Goal: Transaction & Acquisition: Download file/media

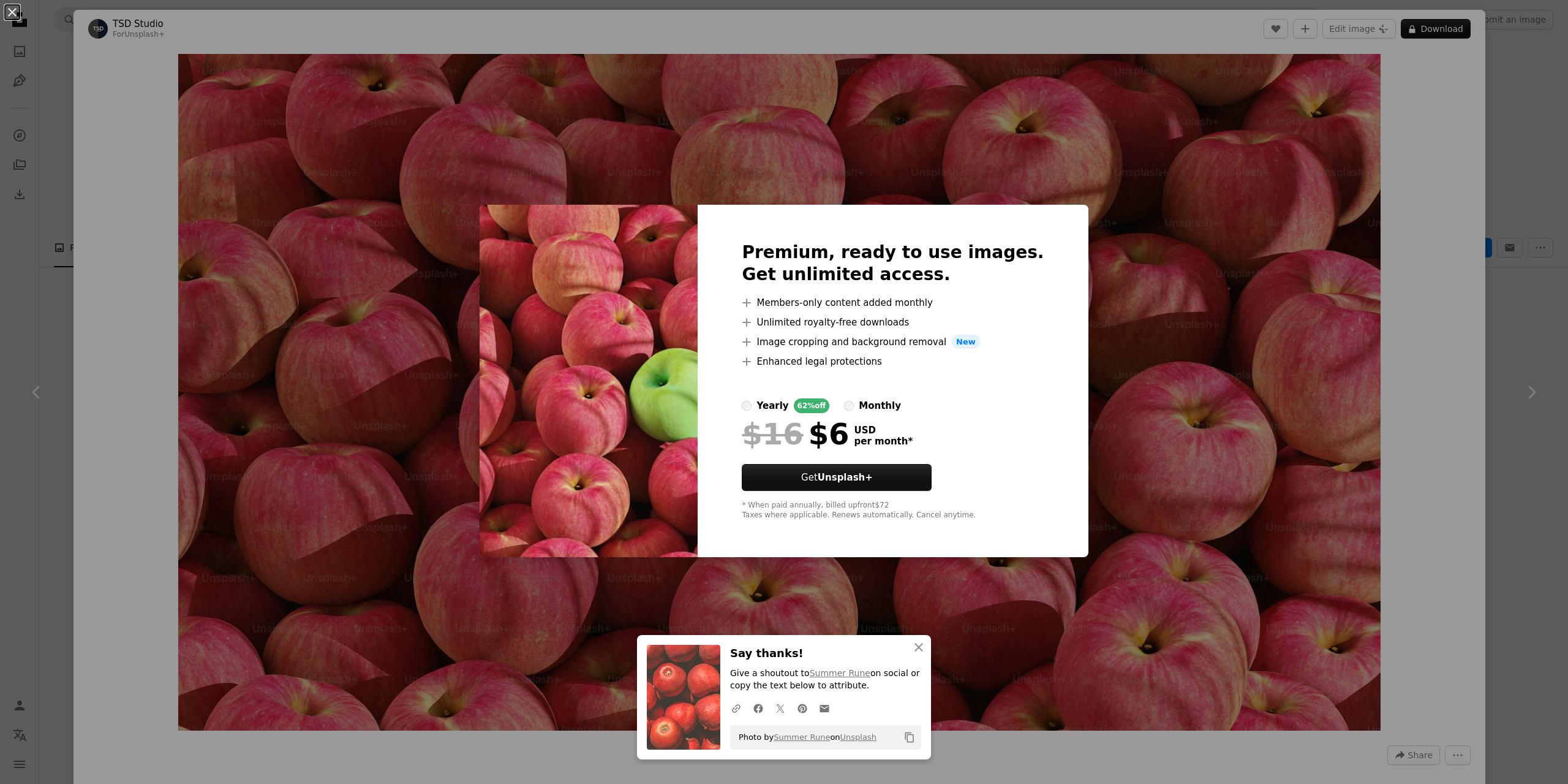
scroll to position [330, 0]
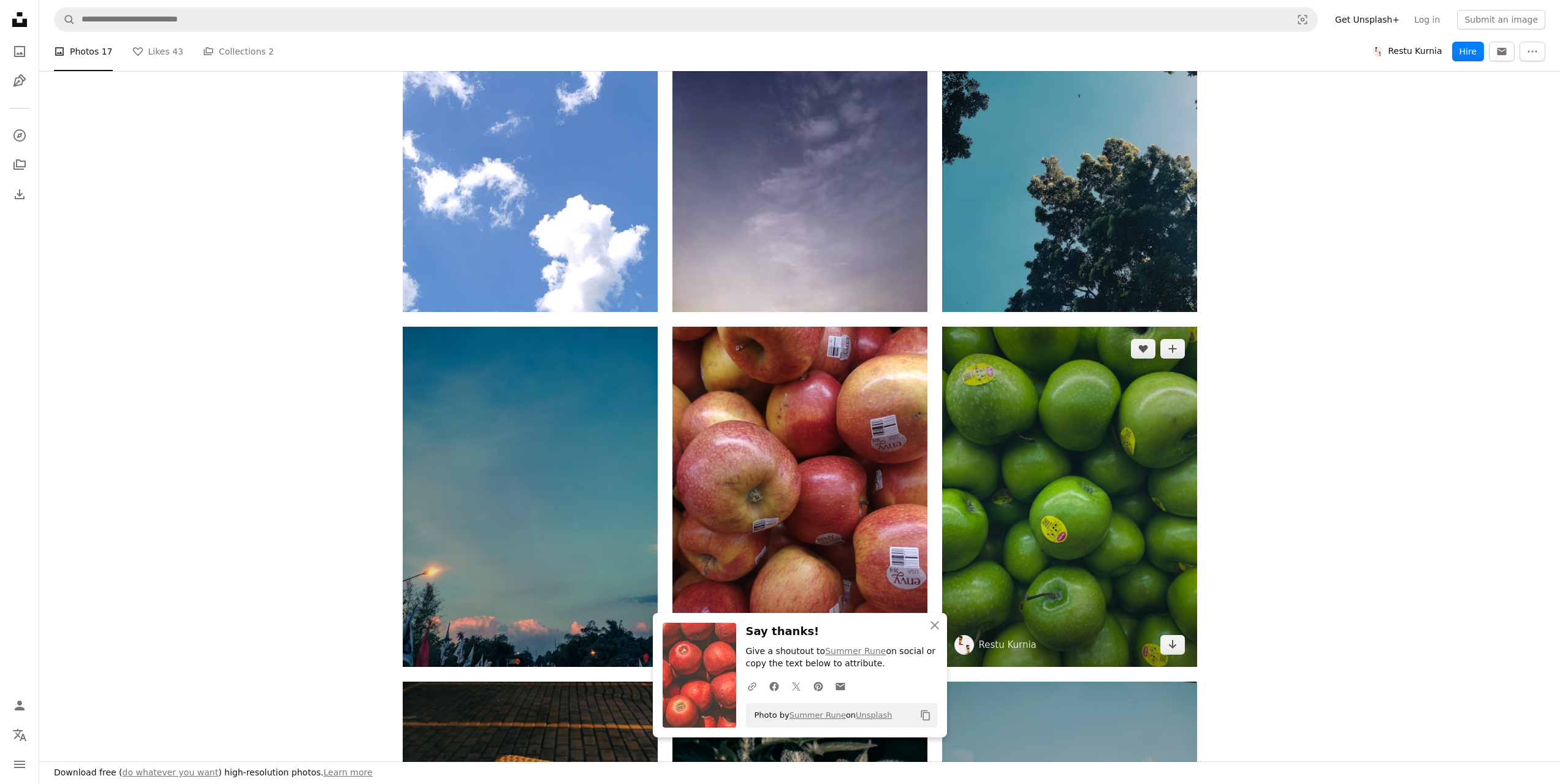
click at [1014, 431] on img at bounding box center [1070, 496] width 255 height 340
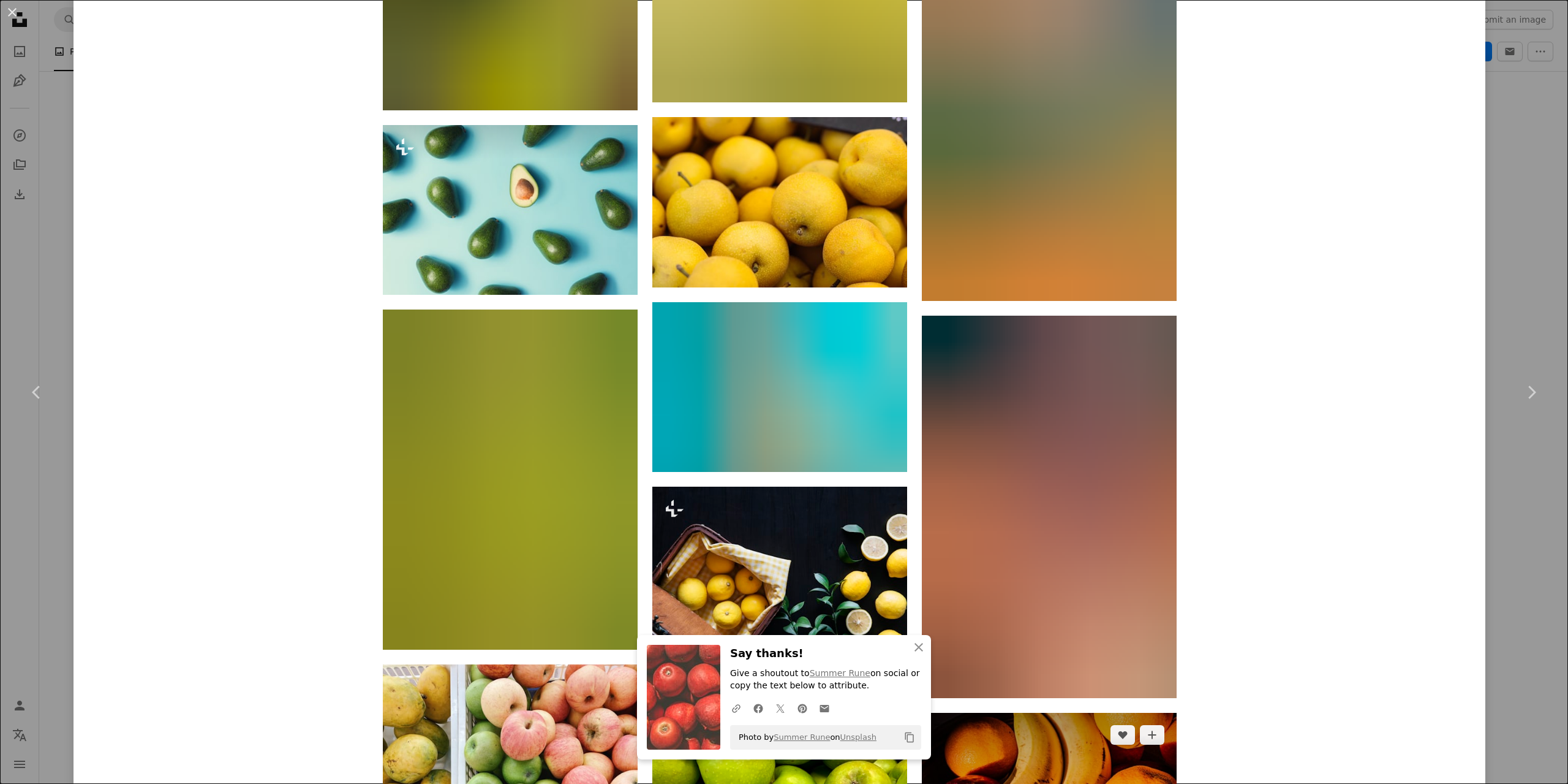
scroll to position [16234, 0]
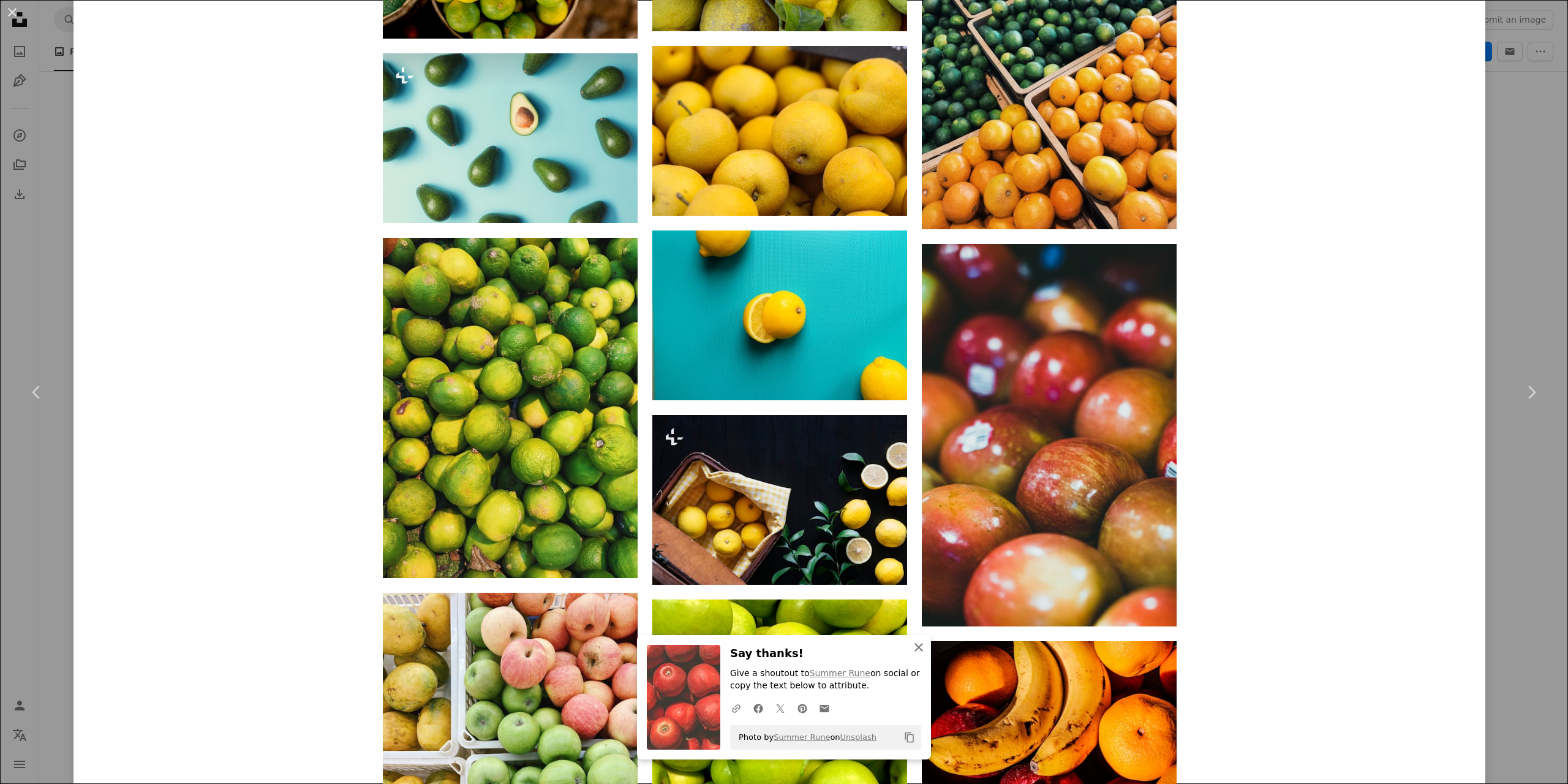
click at [926, 650] on button "An X shape Close" at bounding box center [919, 647] width 25 height 25
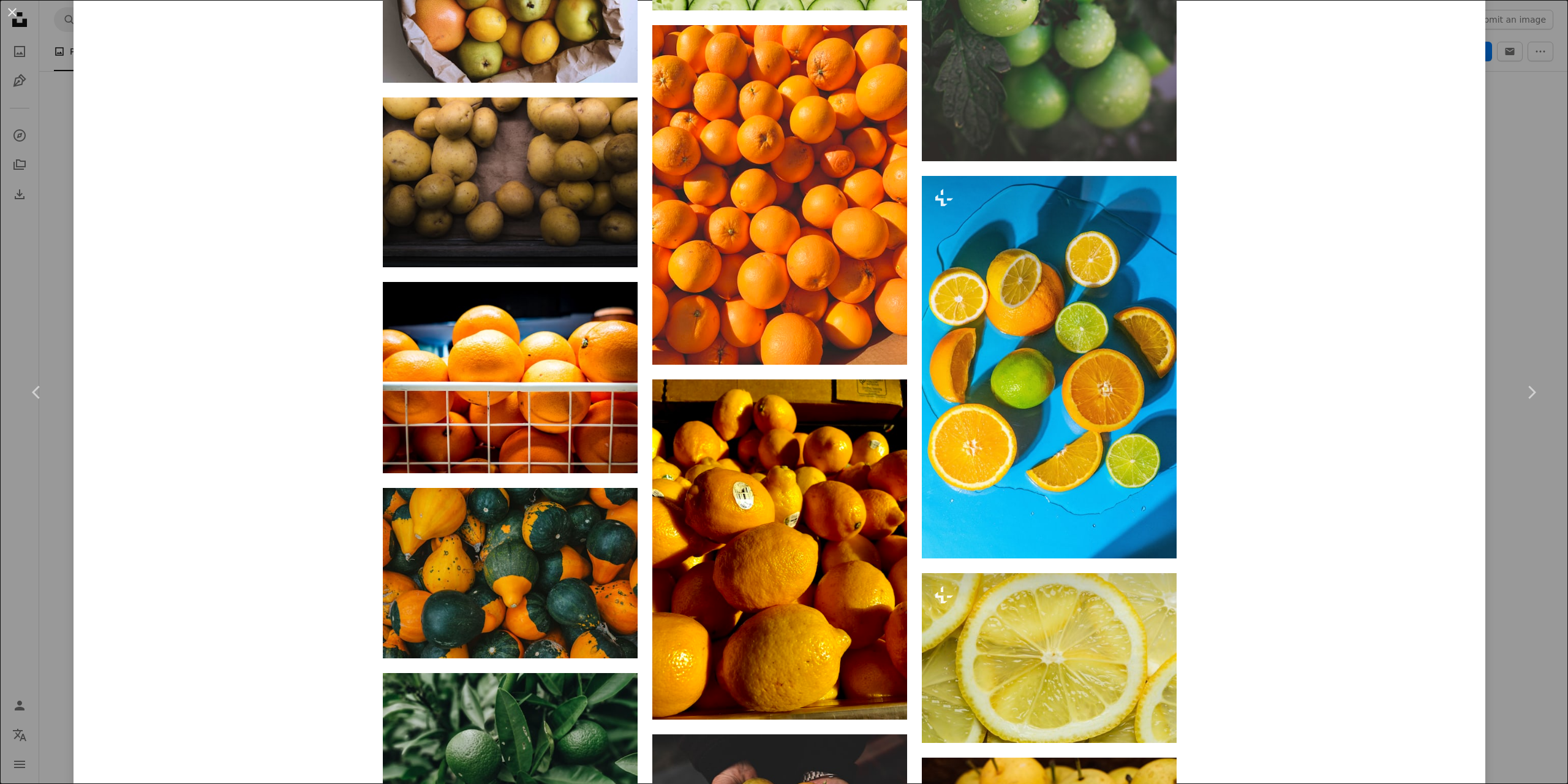
scroll to position [19053, 0]
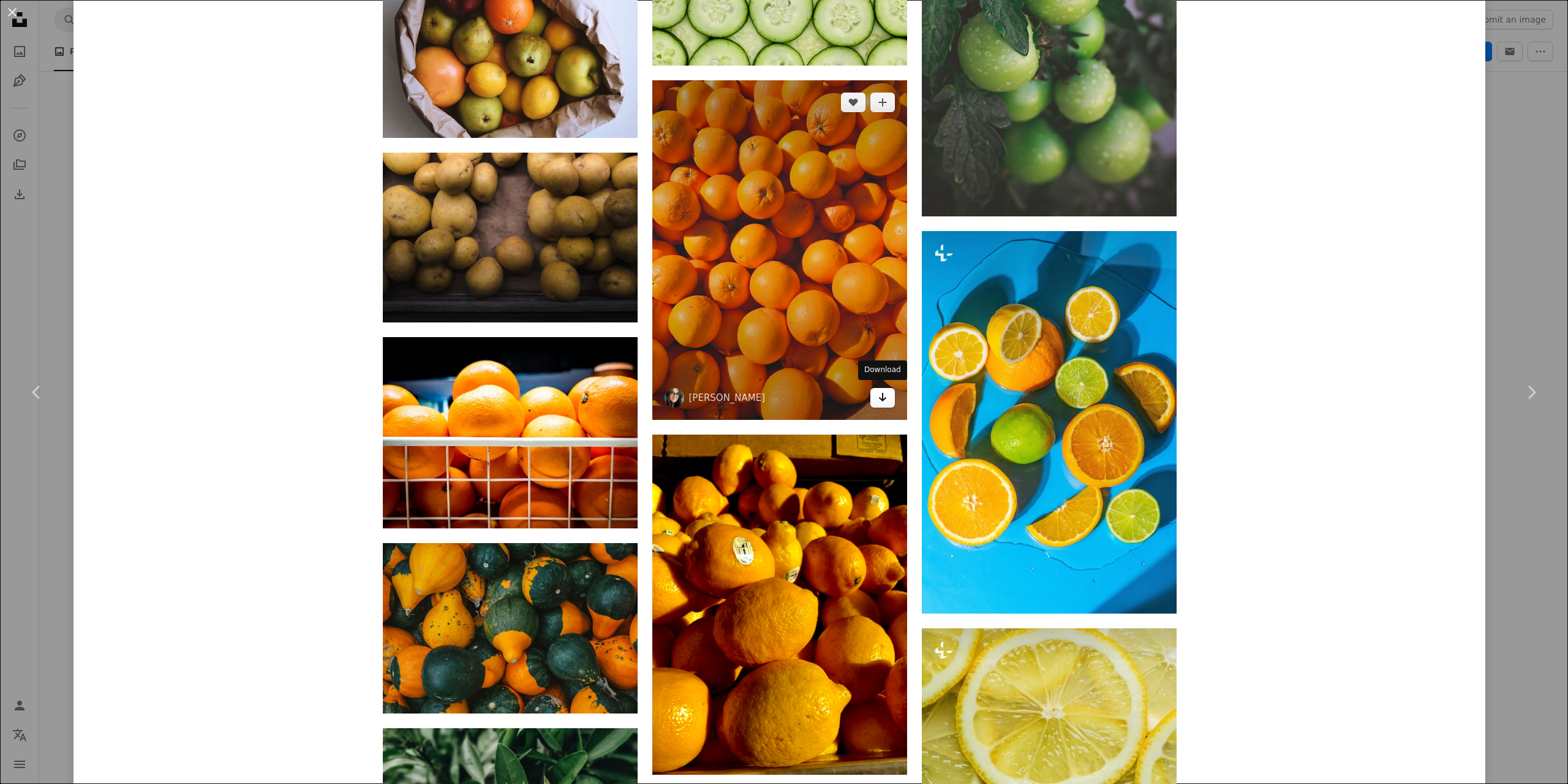
click at [883, 393] on icon "Download" at bounding box center [882, 397] width 8 height 9
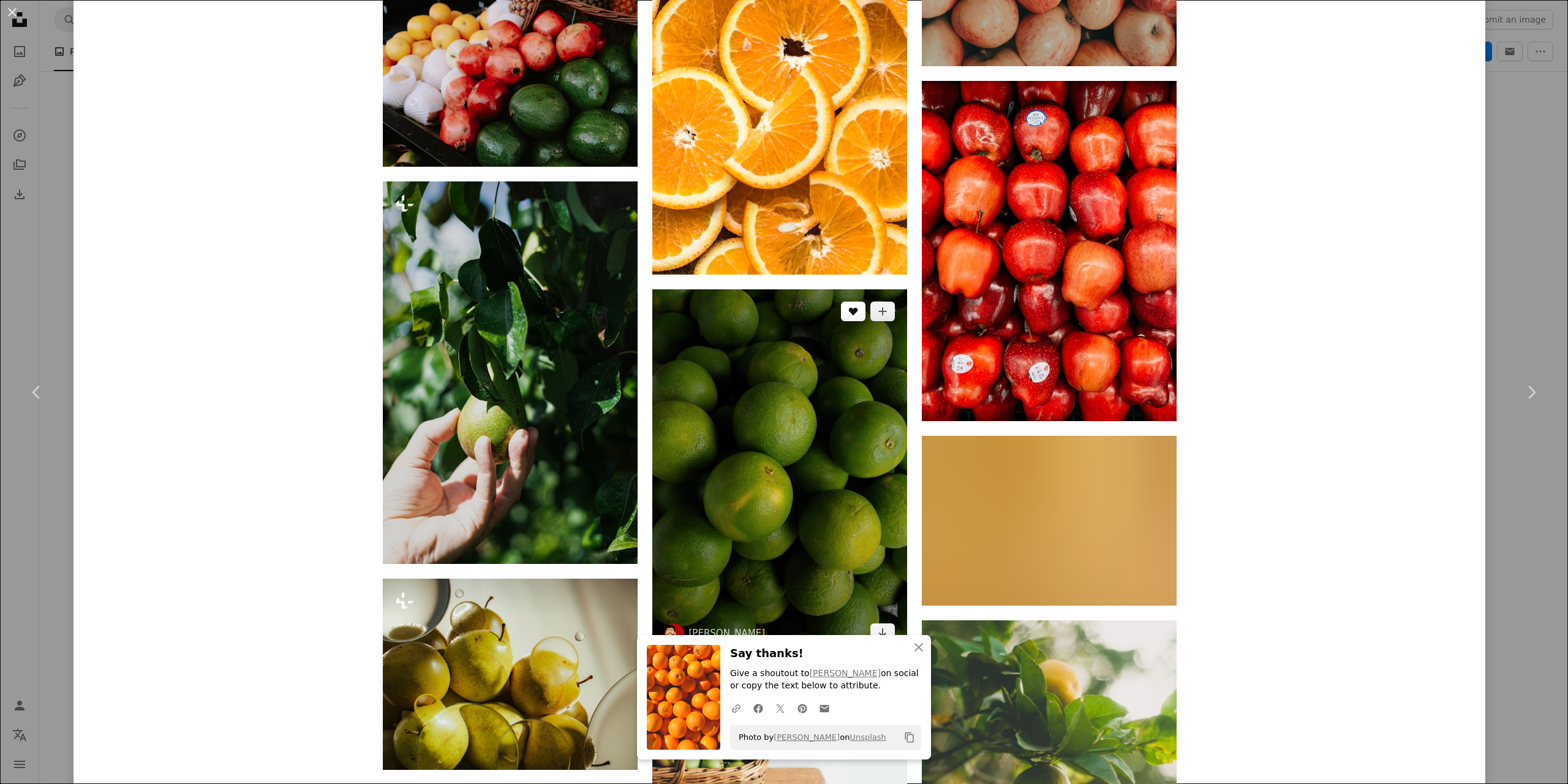
scroll to position [36576, 0]
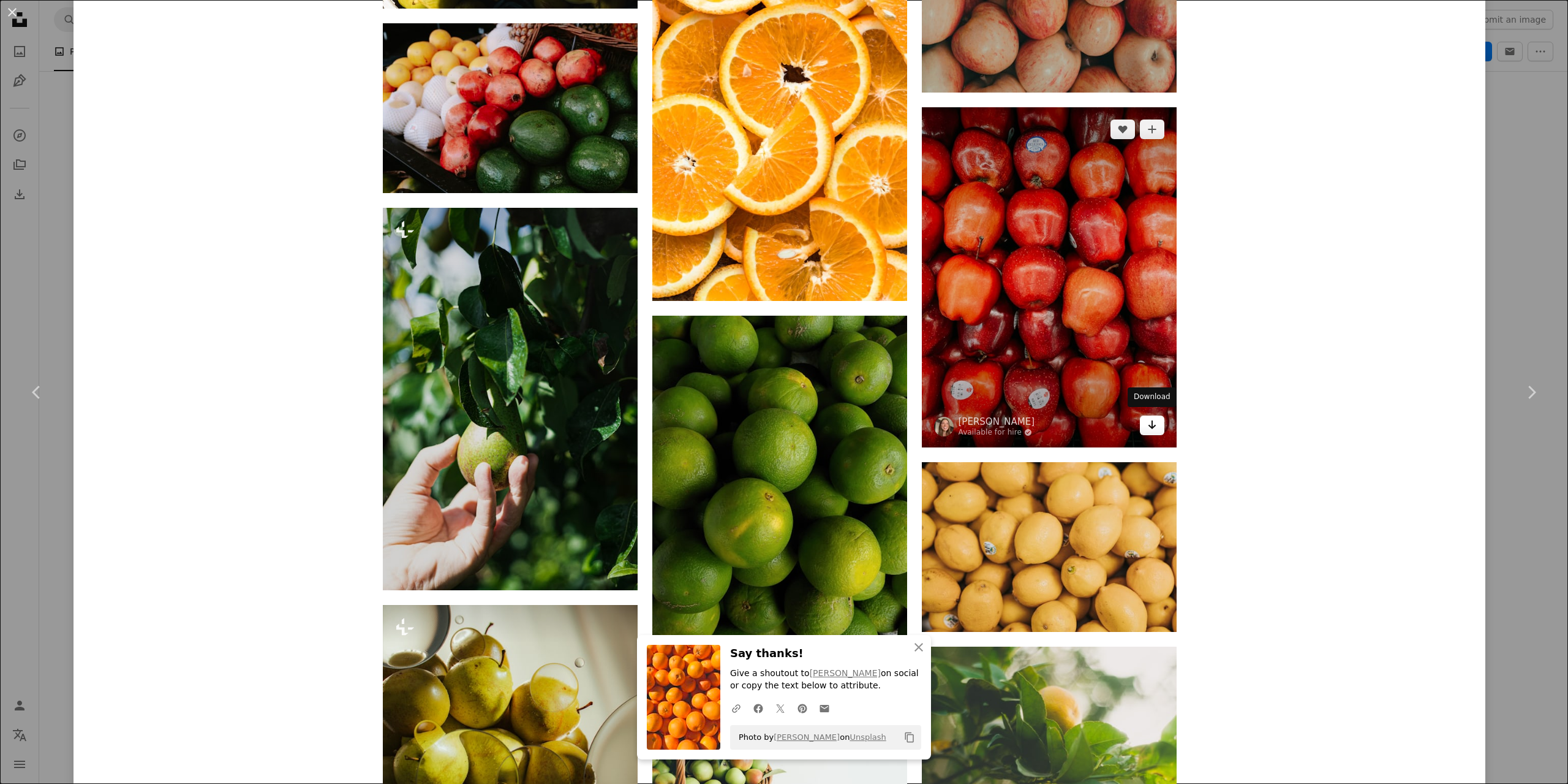
click at [1147, 421] on icon "Arrow pointing down" at bounding box center [1152, 424] width 10 height 14
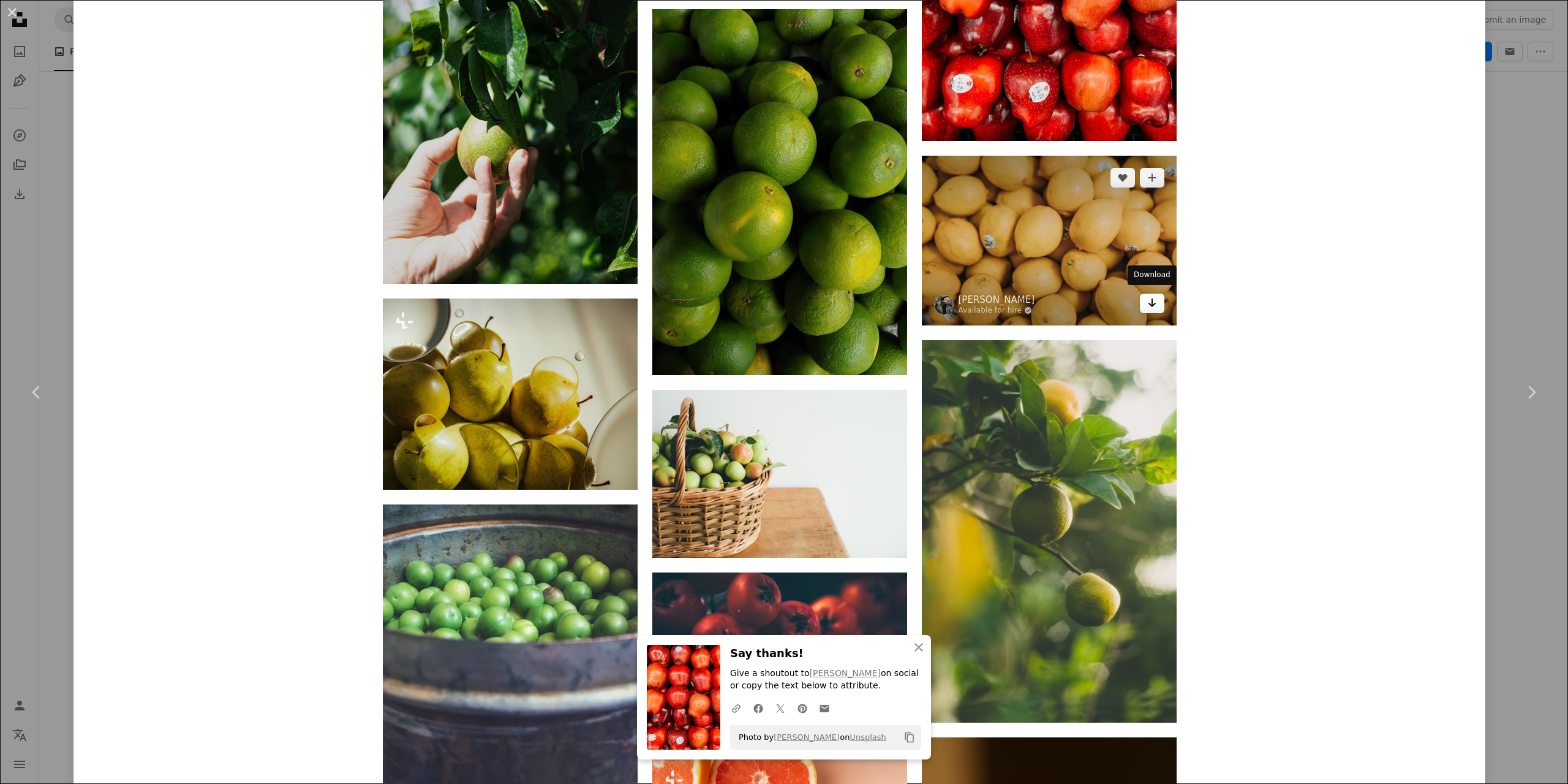
click at [1158, 296] on link "Arrow pointing down" at bounding box center [1152, 303] width 25 height 20
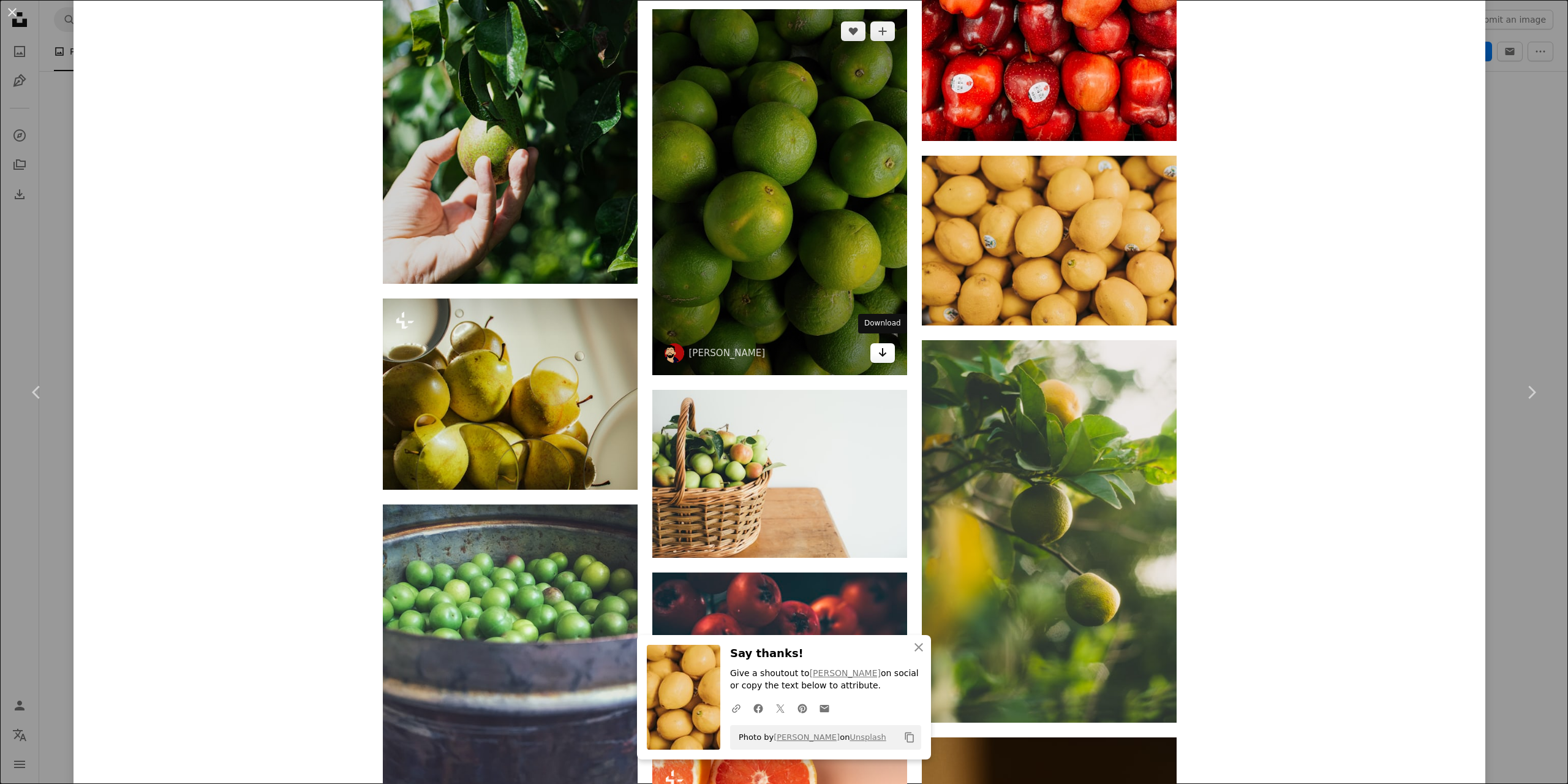
click at [884, 345] on icon "Arrow pointing down" at bounding box center [882, 352] width 10 height 14
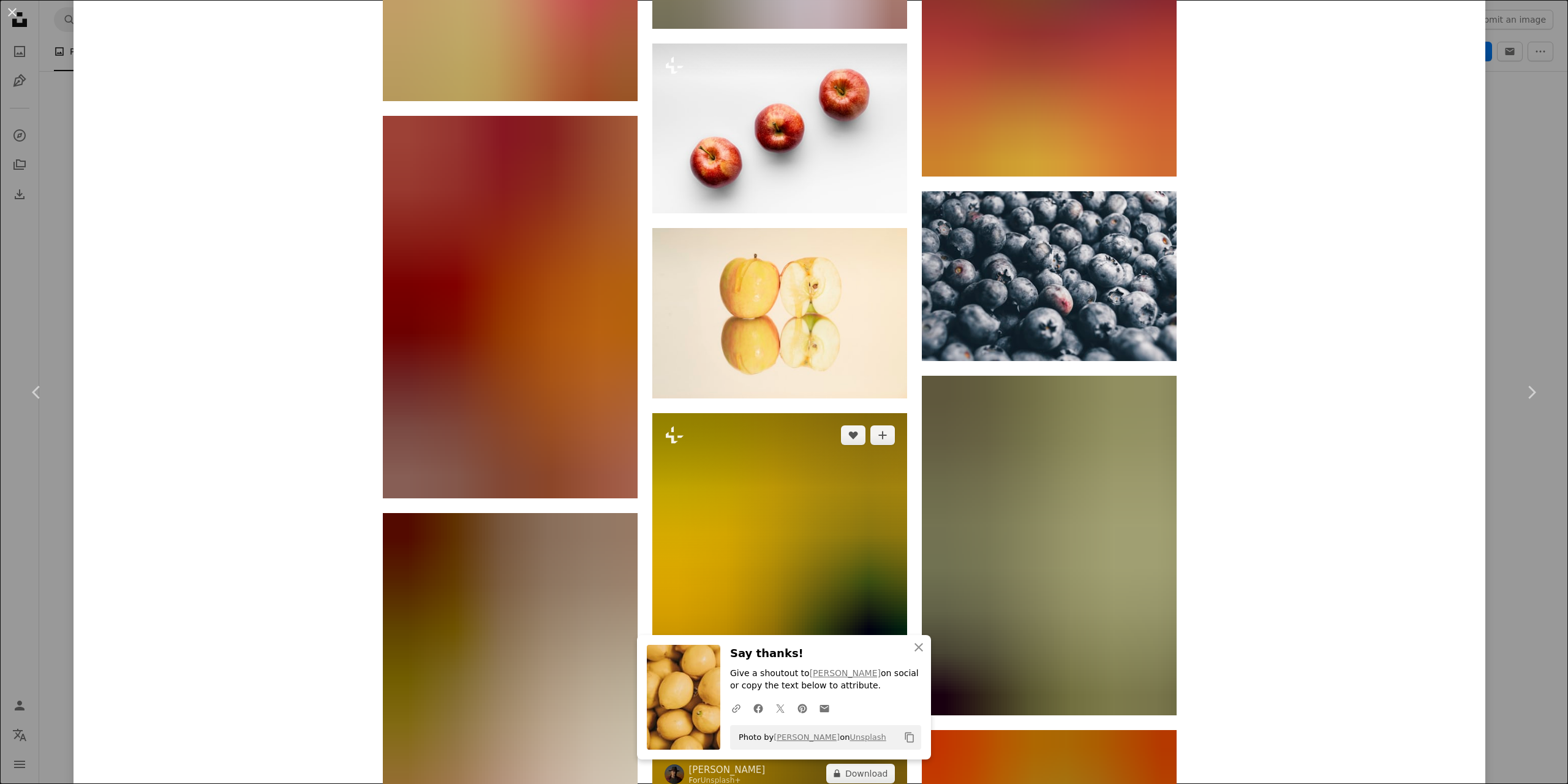
scroll to position [43981, 0]
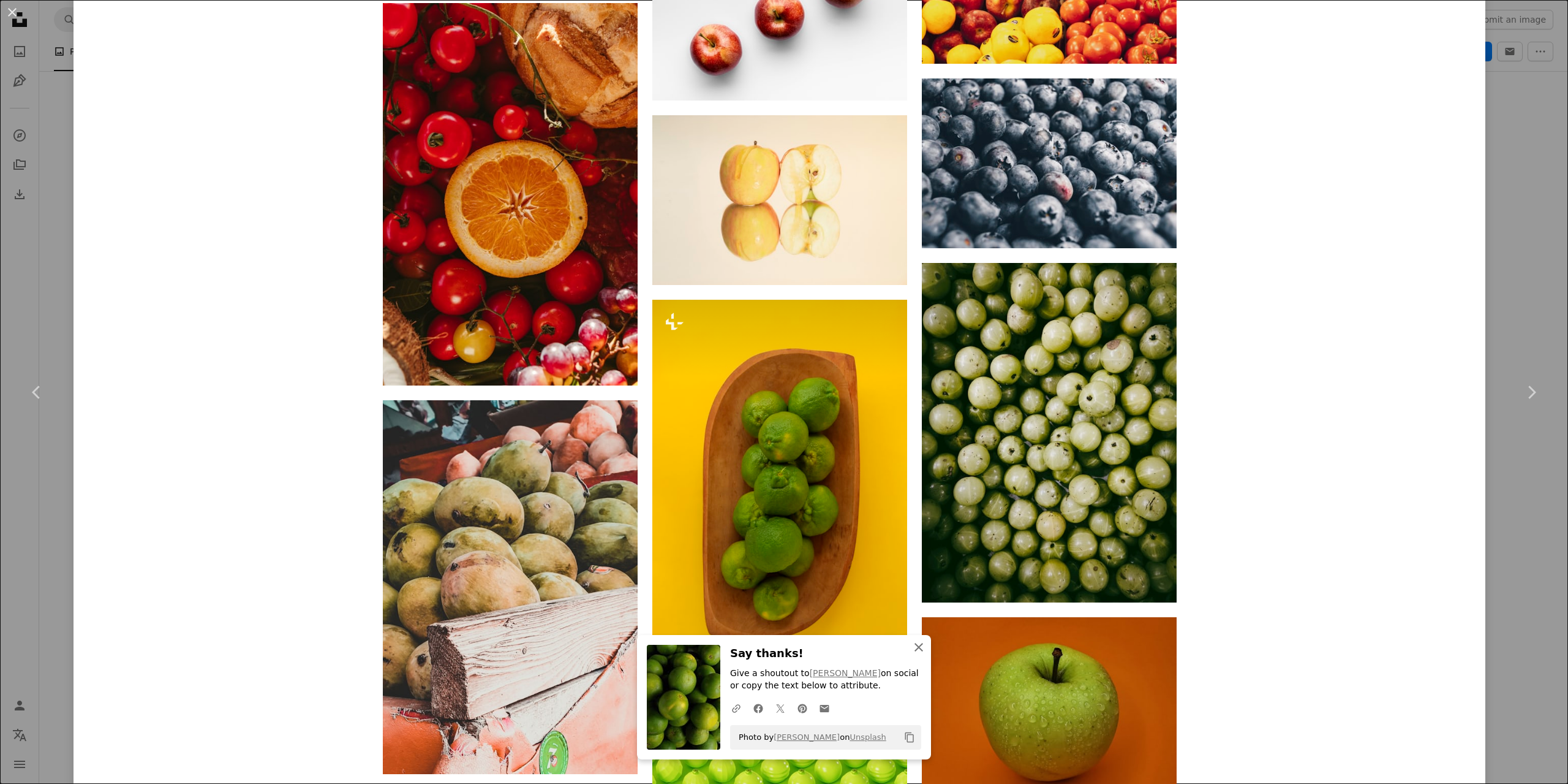
click at [920, 646] on icon "button" at bounding box center [918, 647] width 9 height 9
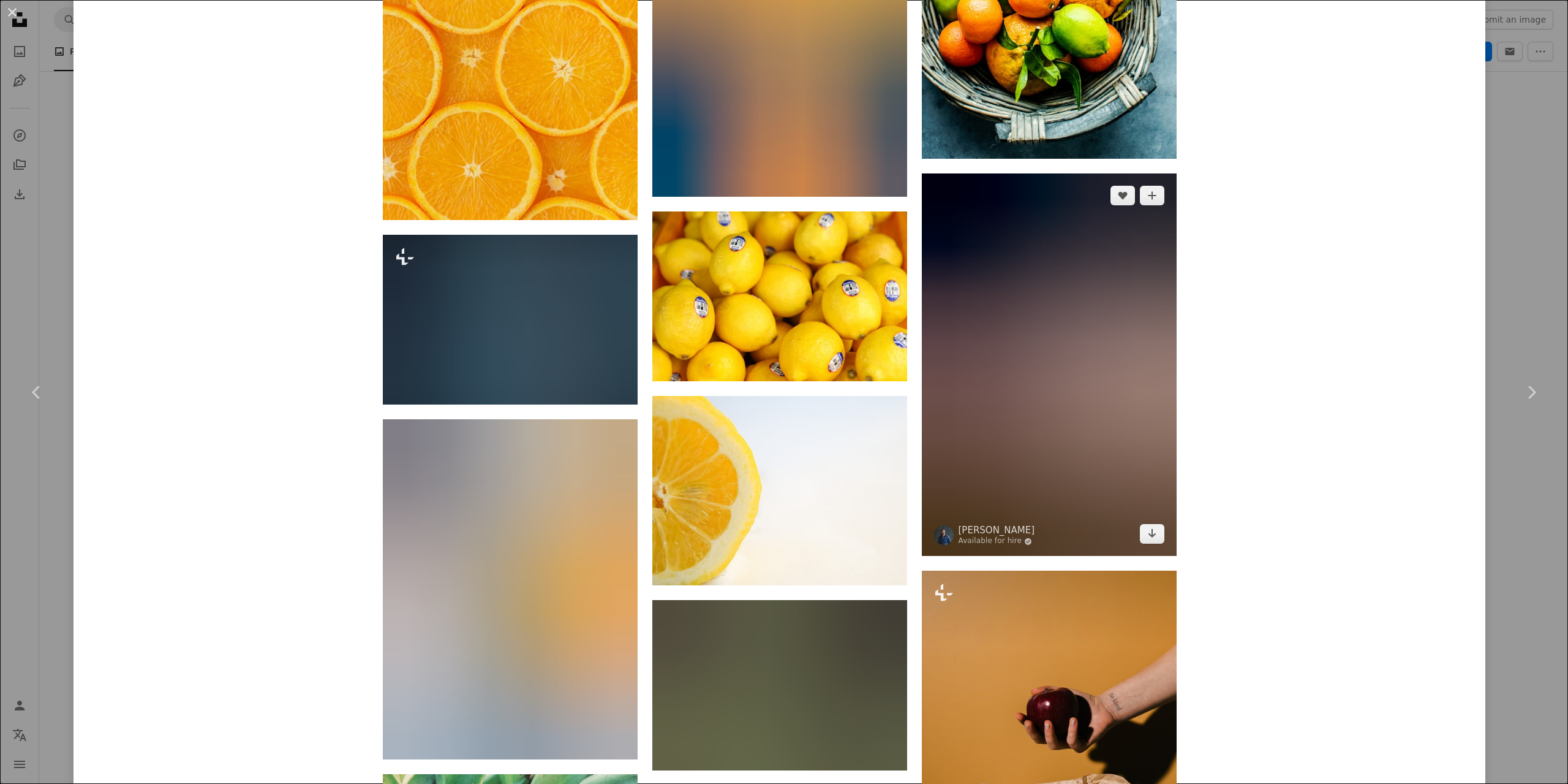
scroll to position [47333, 0]
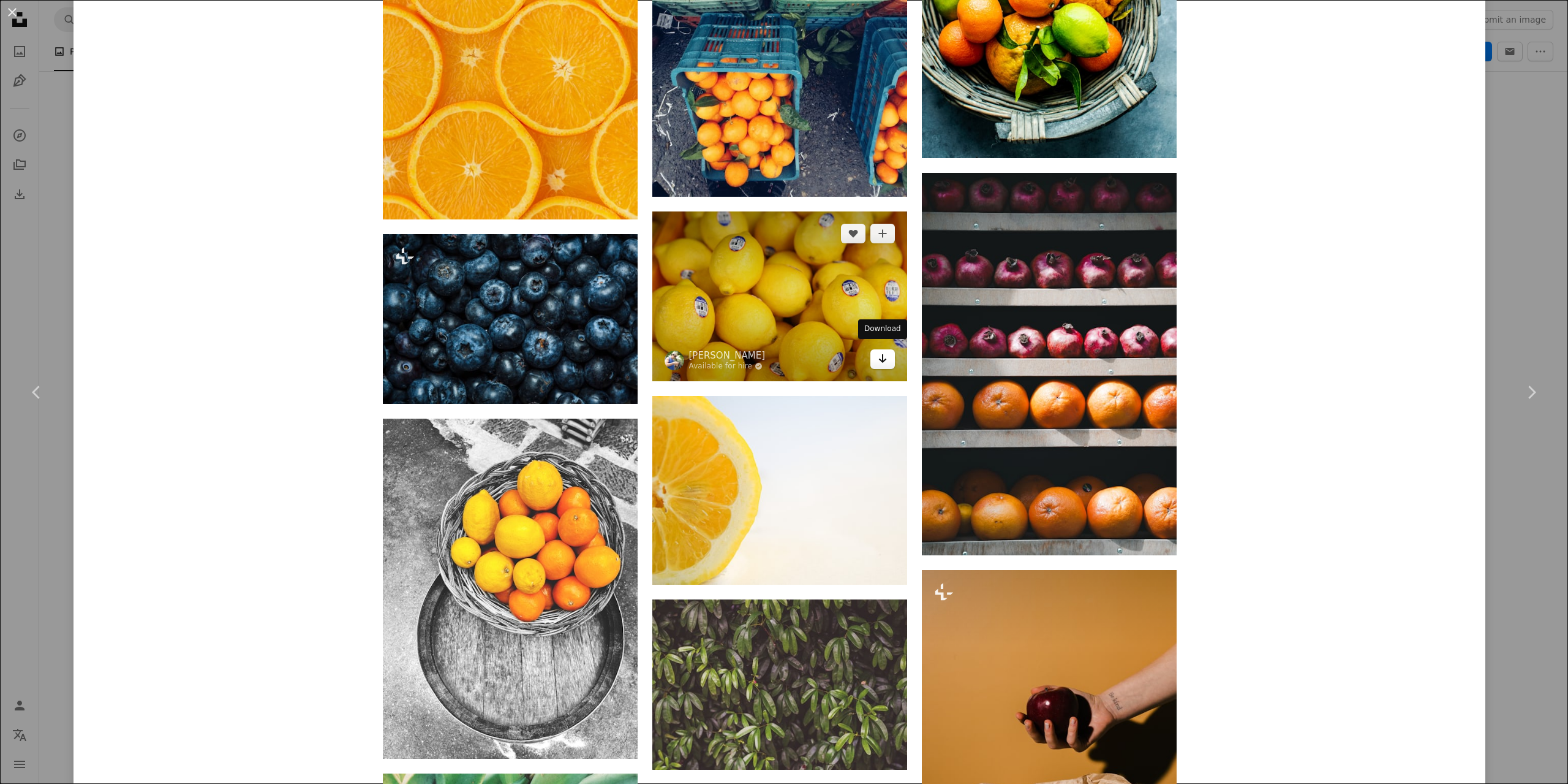
click at [873, 354] on link "Arrow pointing down" at bounding box center [883, 359] width 25 height 20
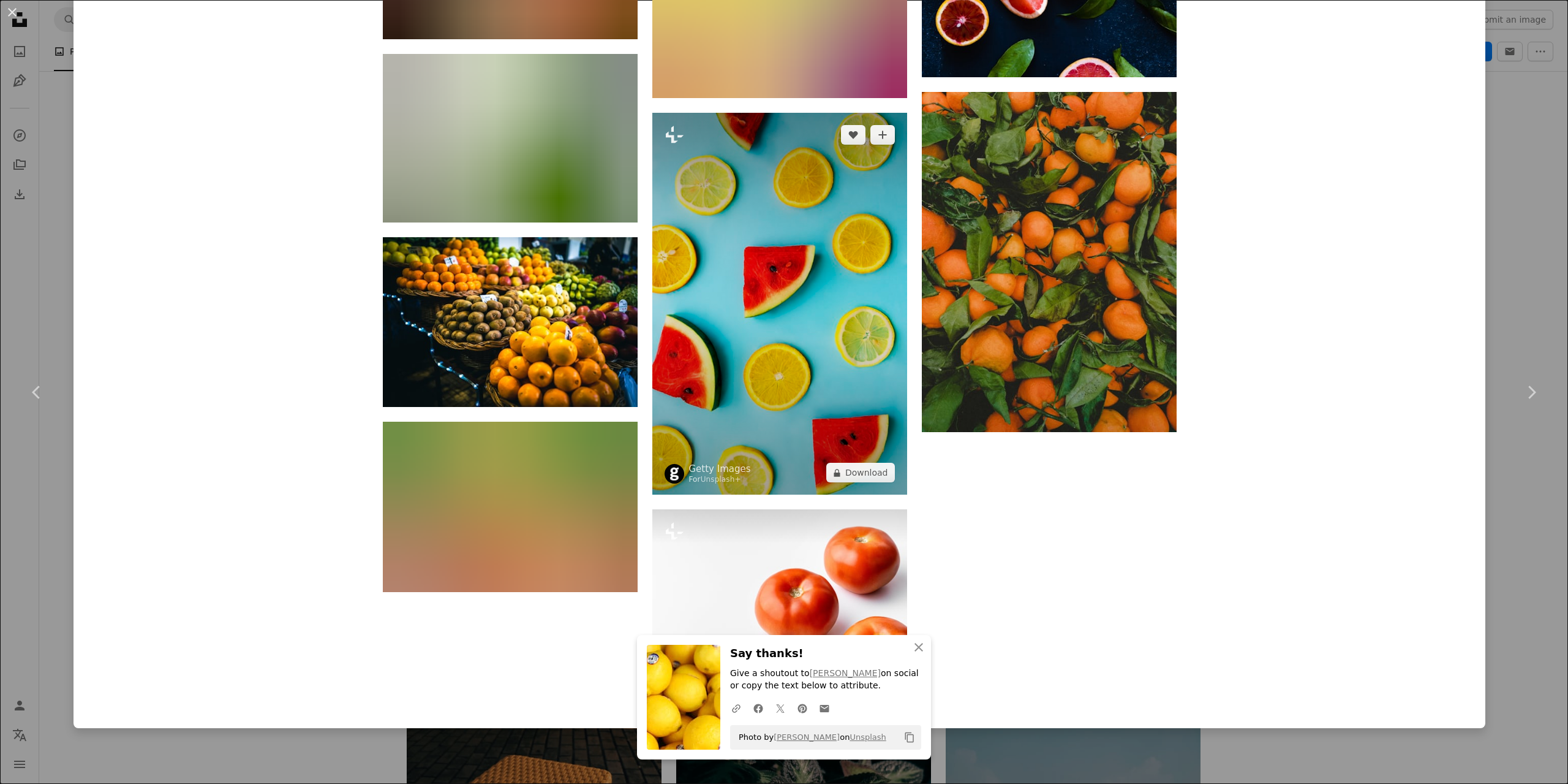
scroll to position [48897, 0]
